Goal: Consume media (video, audio)

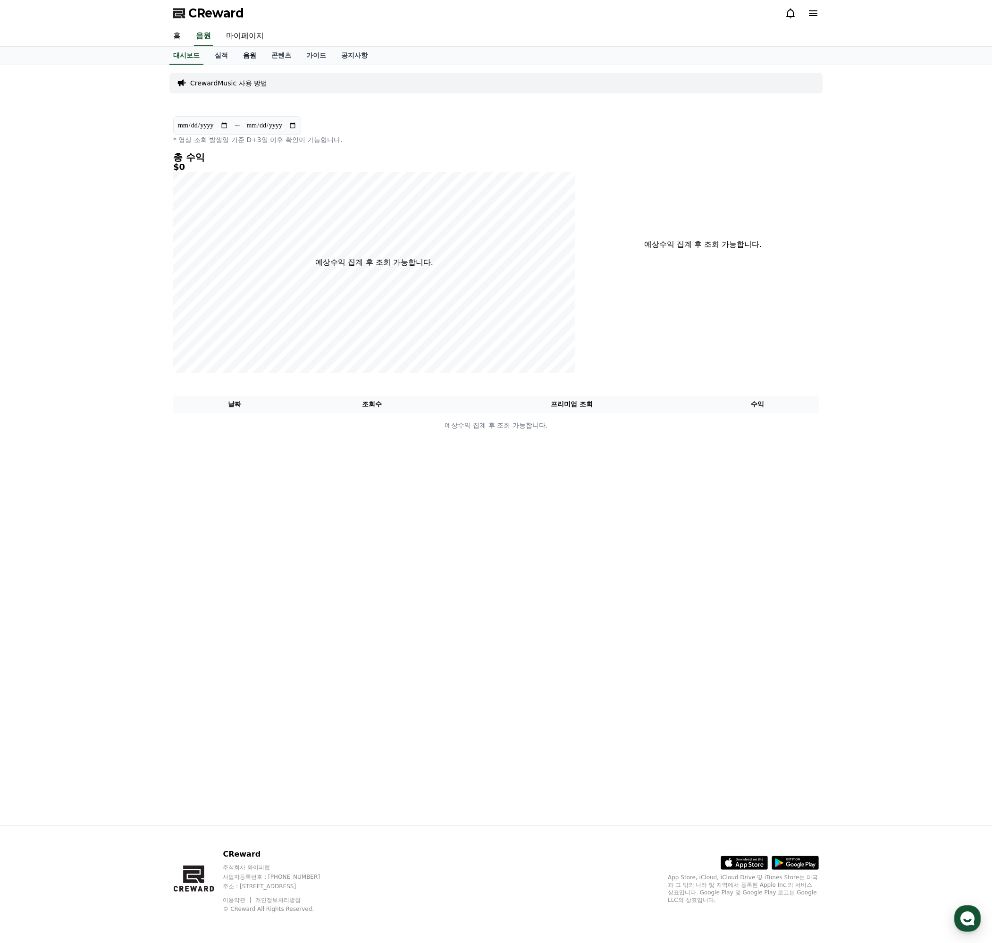
click at [251, 53] on link "음원" at bounding box center [250, 56] width 28 height 18
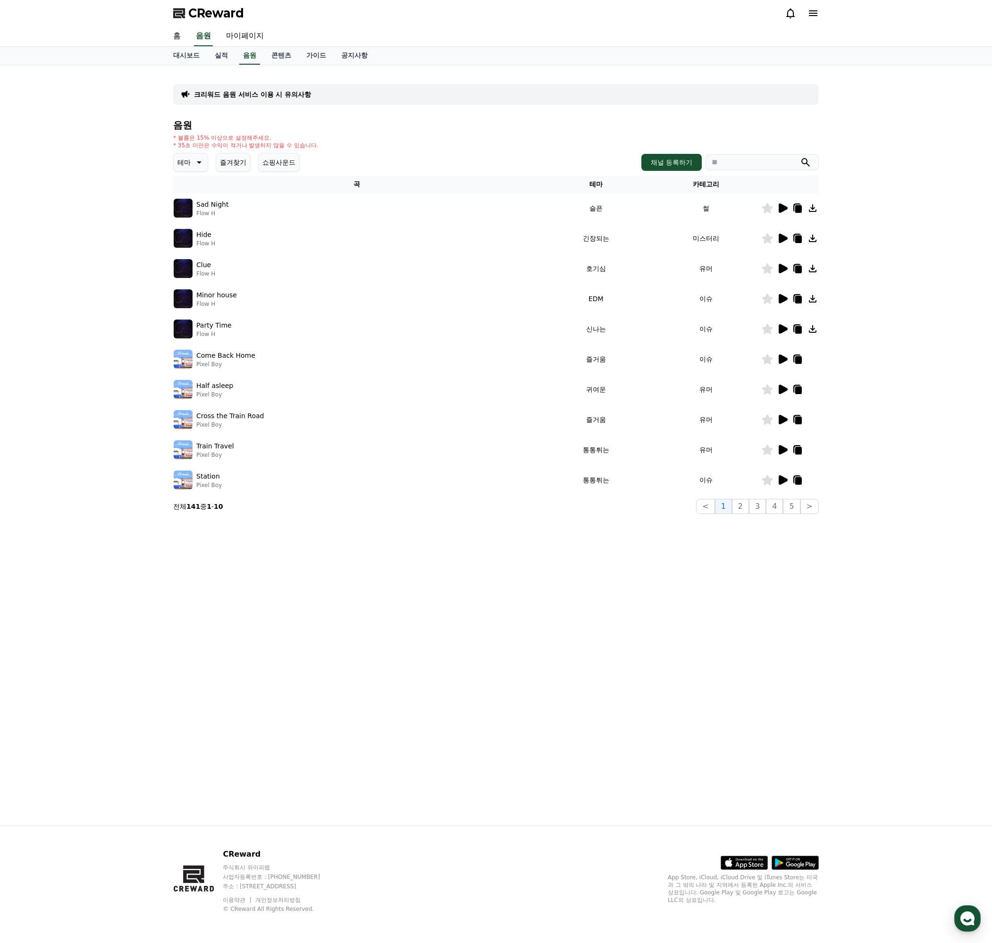
click at [204, 165] on button "테마" at bounding box center [190, 162] width 35 height 19
click at [188, 244] on button "웅장한" at bounding box center [188, 242] width 27 height 21
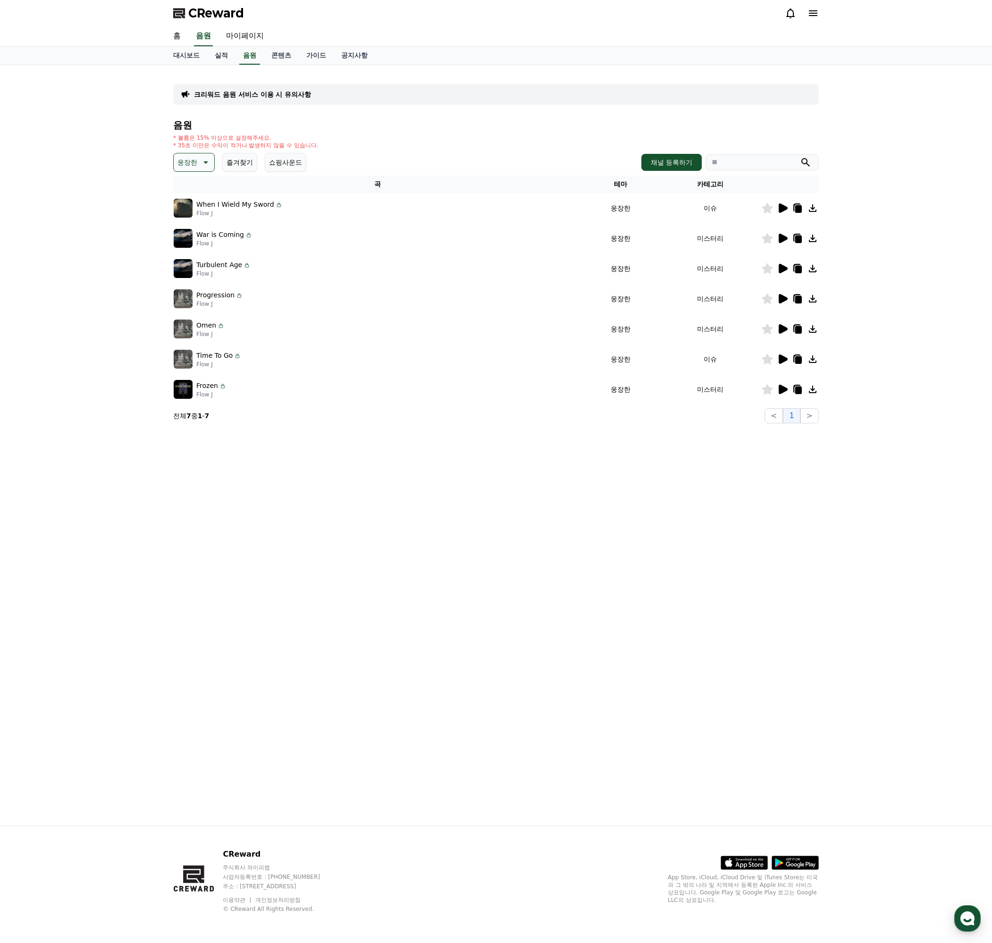
click at [781, 213] on icon at bounding box center [782, 208] width 11 height 11
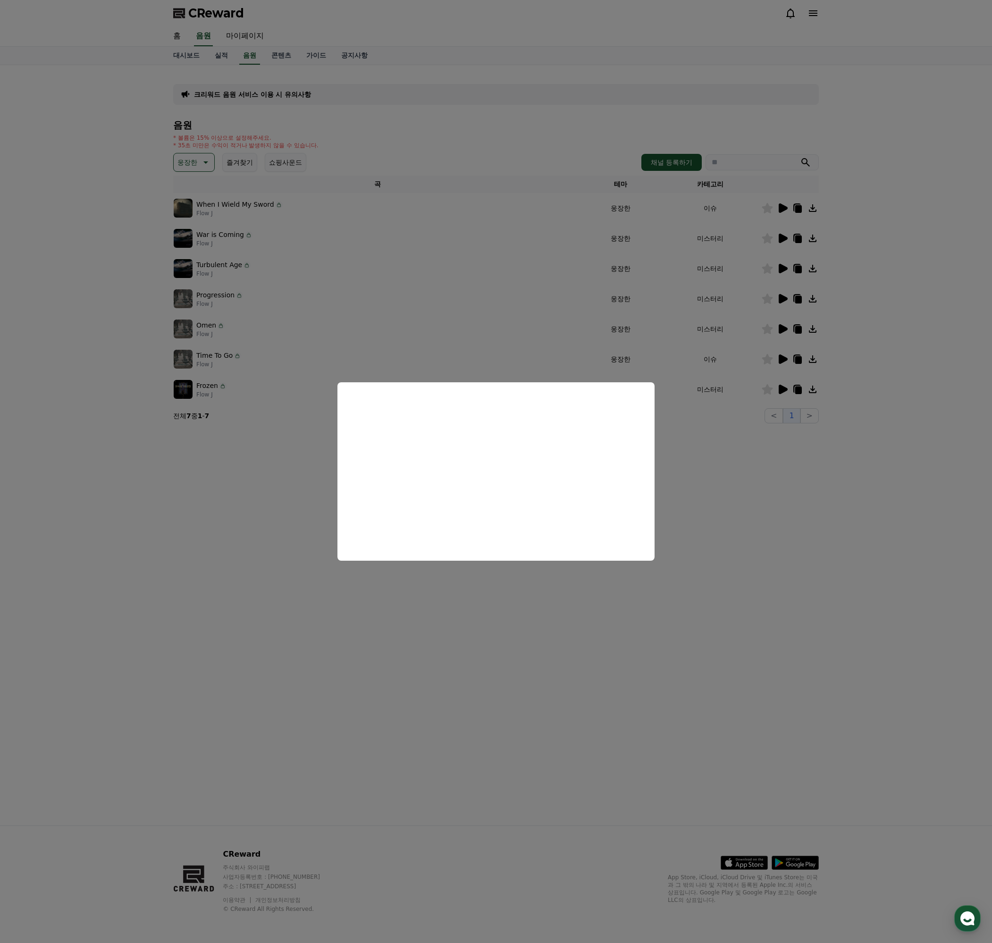
click at [742, 528] on button "close modal" at bounding box center [496, 471] width 992 height 943
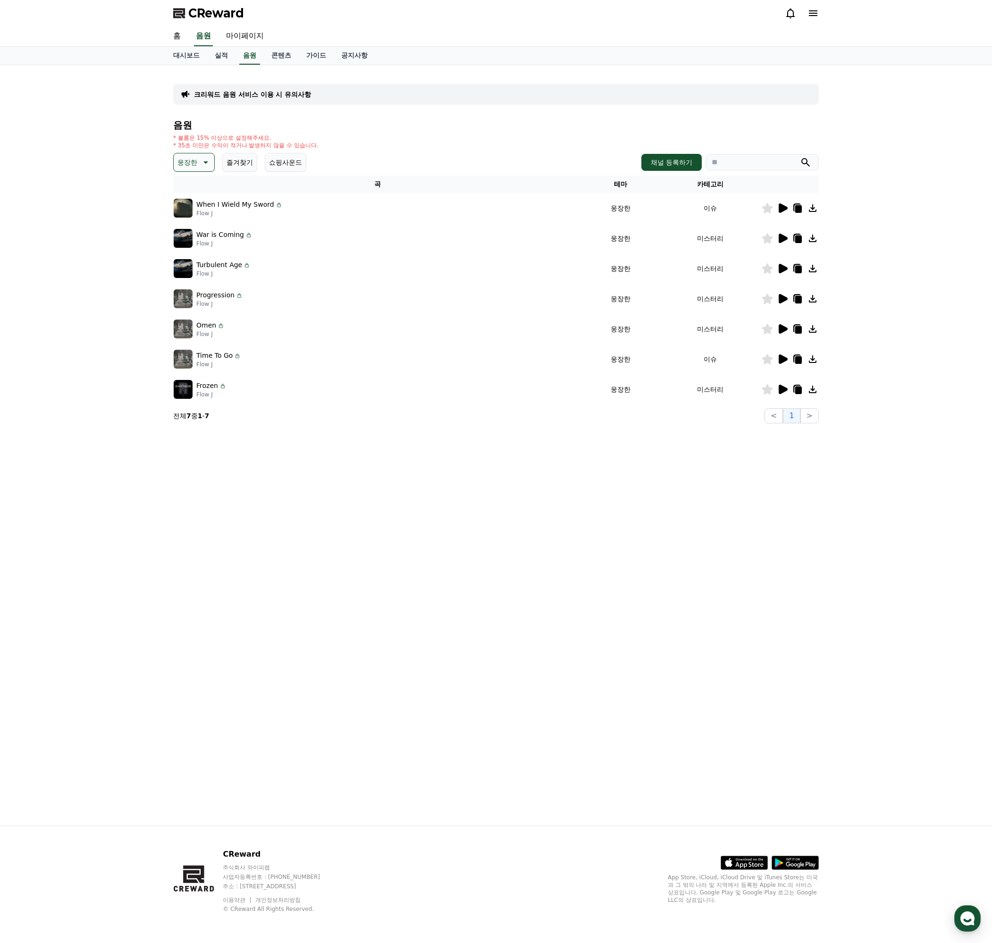
click at [816, 205] on icon at bounding box center [812, 208] width 11 height 11
click at [798, 208] on icon at bounding box center [798, 209] width 7 height 8
click at [363, 143] on div "* 볼륨은 15% 이상으로 설정해주세요. * 35초 미만은 수익이 적거나 발생하지 않을 수 있습니다." at bounding box center [496, 141] width 646 height 15
